Goal: Navigation & Orientation: Find specific page/section

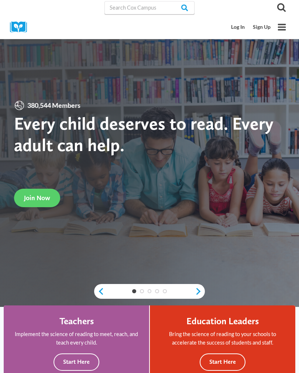
click at [237, 25] on link "Log In" at bounding box center [239, 27] width 22 height 14
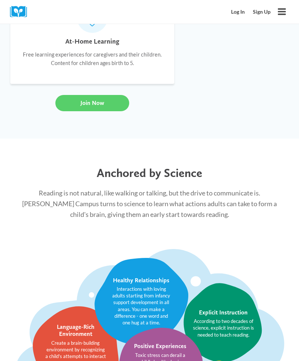
scroll to position [918, 0]
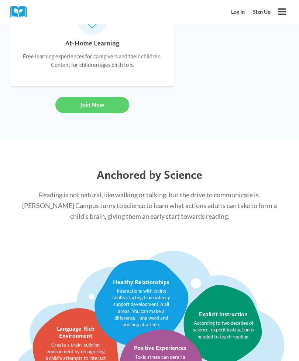
click at [239, 18] on link "Log In" at bounding box center [239, 12] width 22 height 14
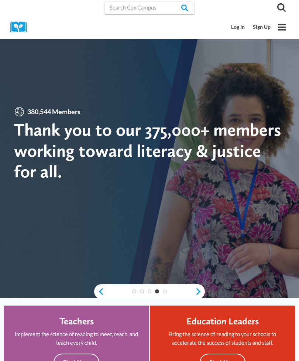
click at [241, 21] on link "Log In" at bounding box center [239, 27] width 22 height 14
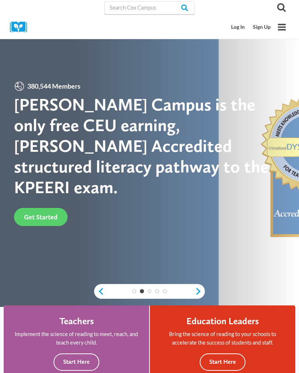
click at [241, 27] on link "Log In" at bounding box center [239, 27] width 22 height 14
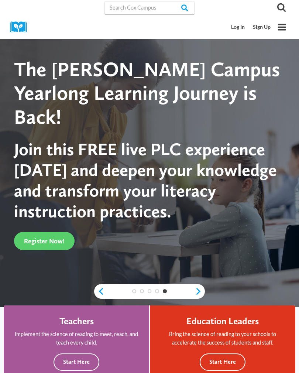
click at [237, 31] on link "Log In" at bounding box center [239, 27] width 22 height 14
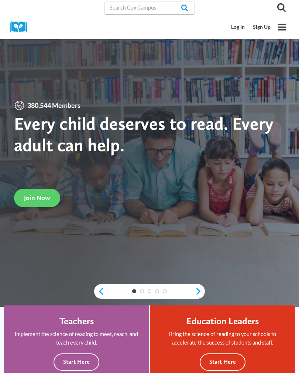
click at [238, 19] on div "Log In Sign Up" at bounding box center [251, 27] width 47 height 24
click at [232, 30] on link "Log In" at bounding box center [239, 27] width 22 height 14
